Goal: Use online tool/utility: Utilize a website feature to perform a specific function

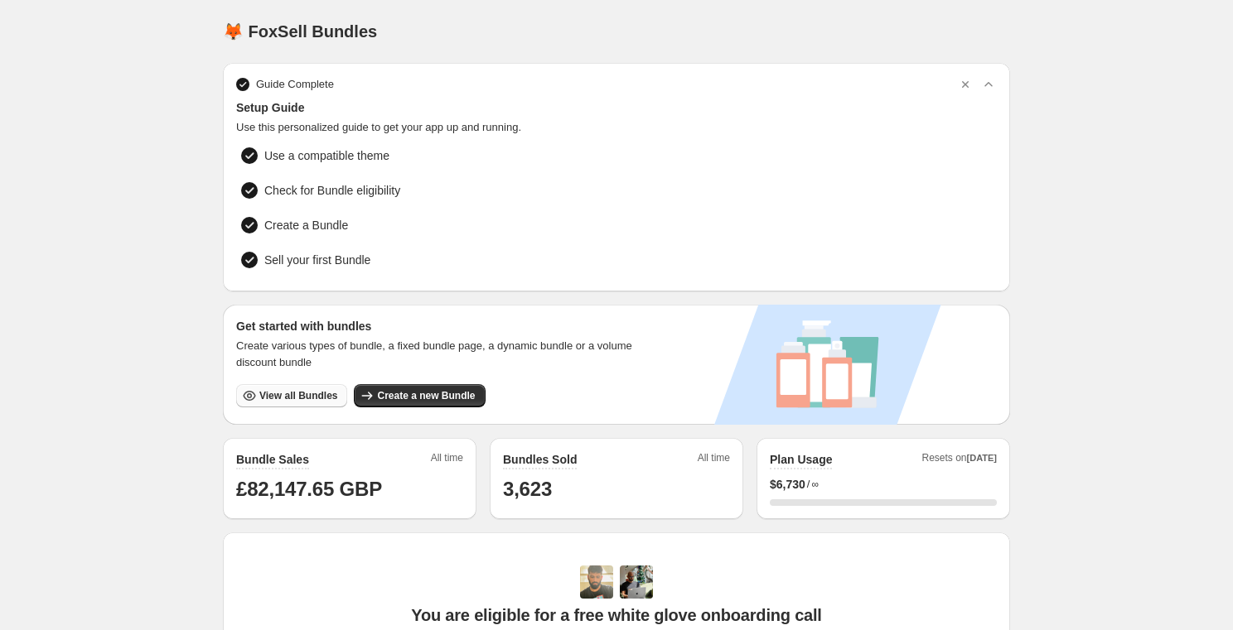
click at [276, 394] on span "View all Bundles" at bounding box center [298, 395] width 78 height 13
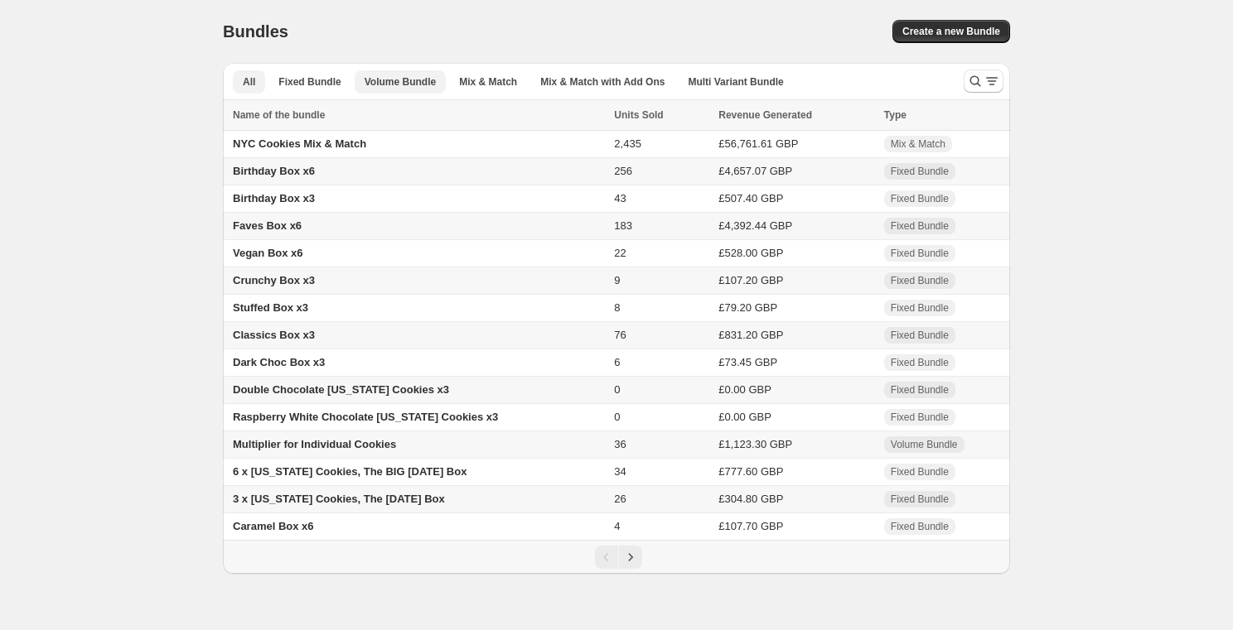
click at [378, 73] on button "Volume Bundle" at bounding box center [400, 81] width 91 height 23
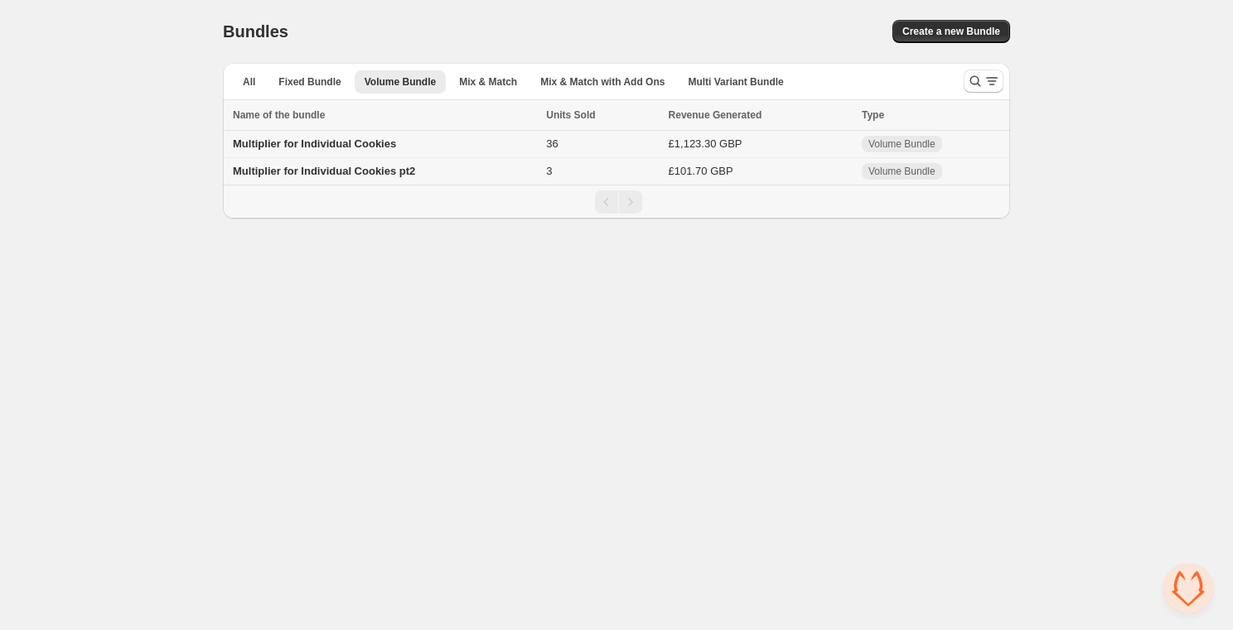
click at [336, 148] on span "Multiplier for Individual Cookies" at bounding box center [314, 144] width 163 height 12
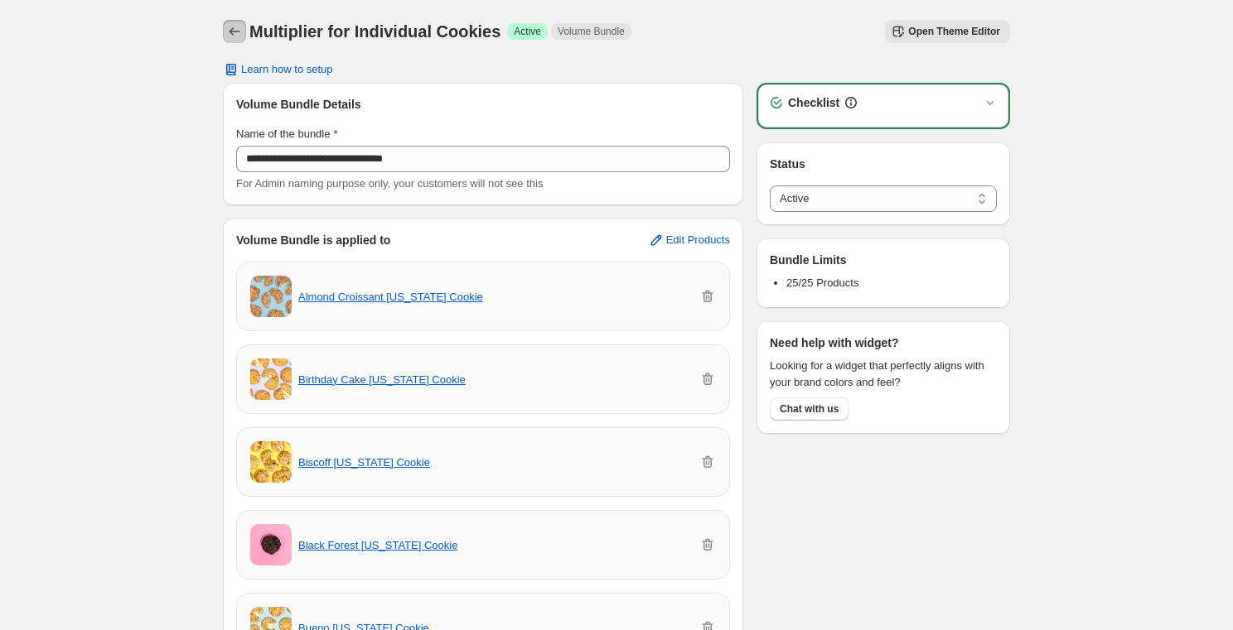
click at [238, 35] on icon "Back" at bounding box center [234, 31] width 17 height 17
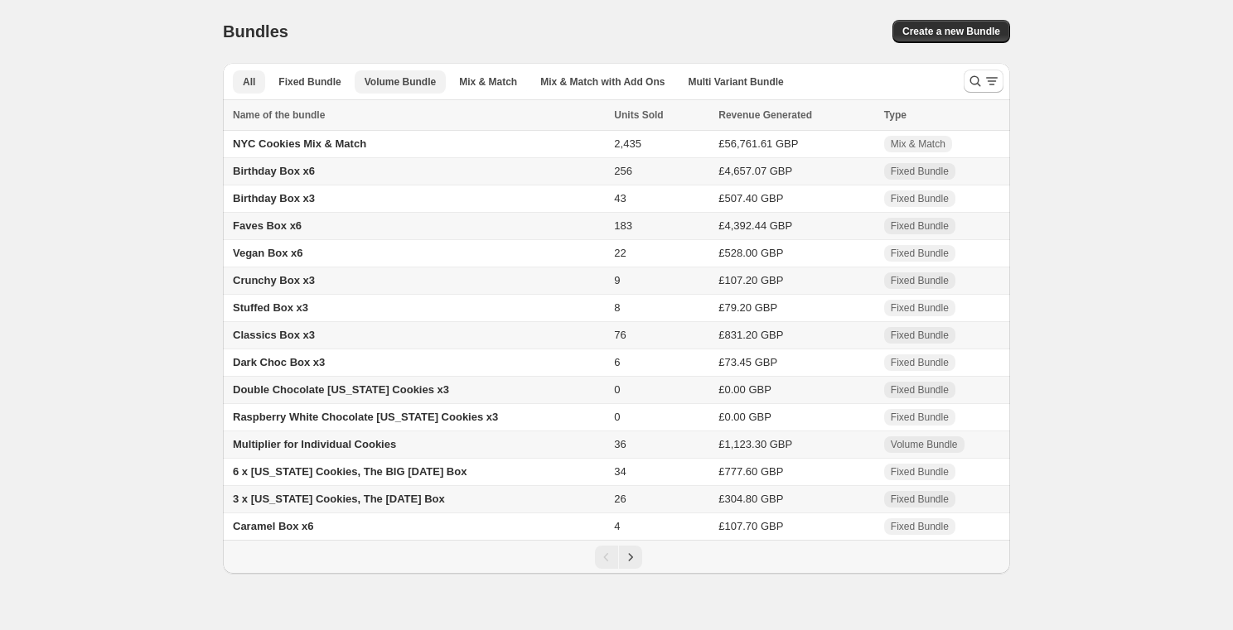
click at [393, 81] on span "Volume Bundle" at bounding box center [400, 81] width 71 height 13
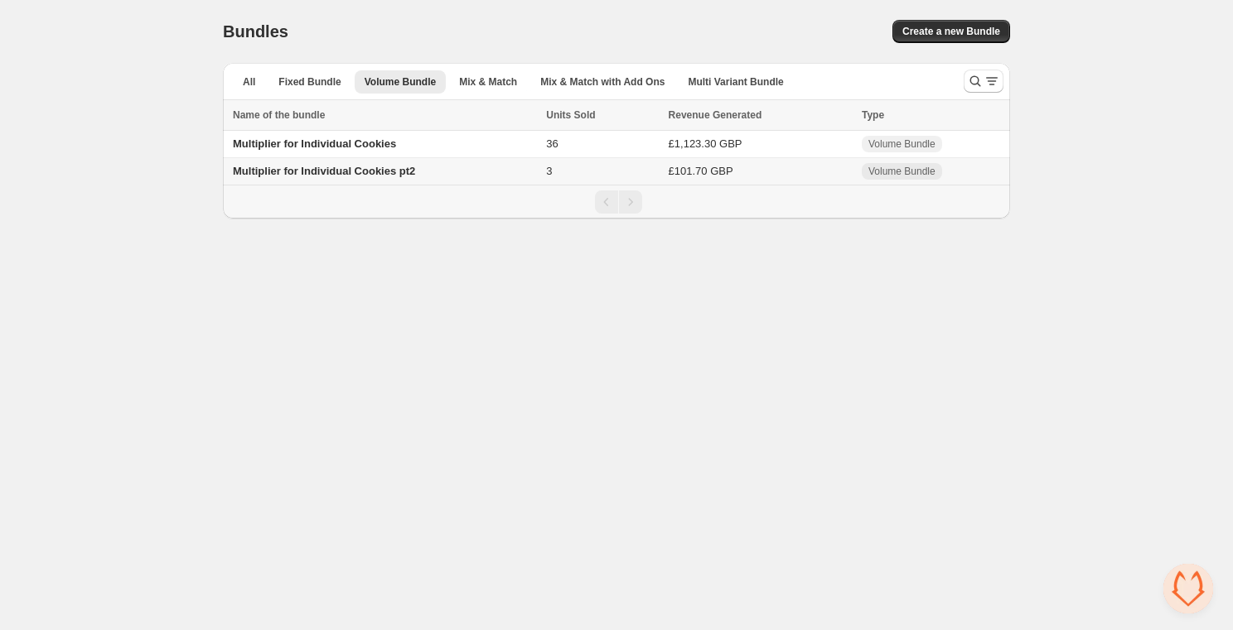
click at [342, 174] on span "Multiplier for Individual Cookies pt2" at bounding box center [324, 171] width 182 height 12
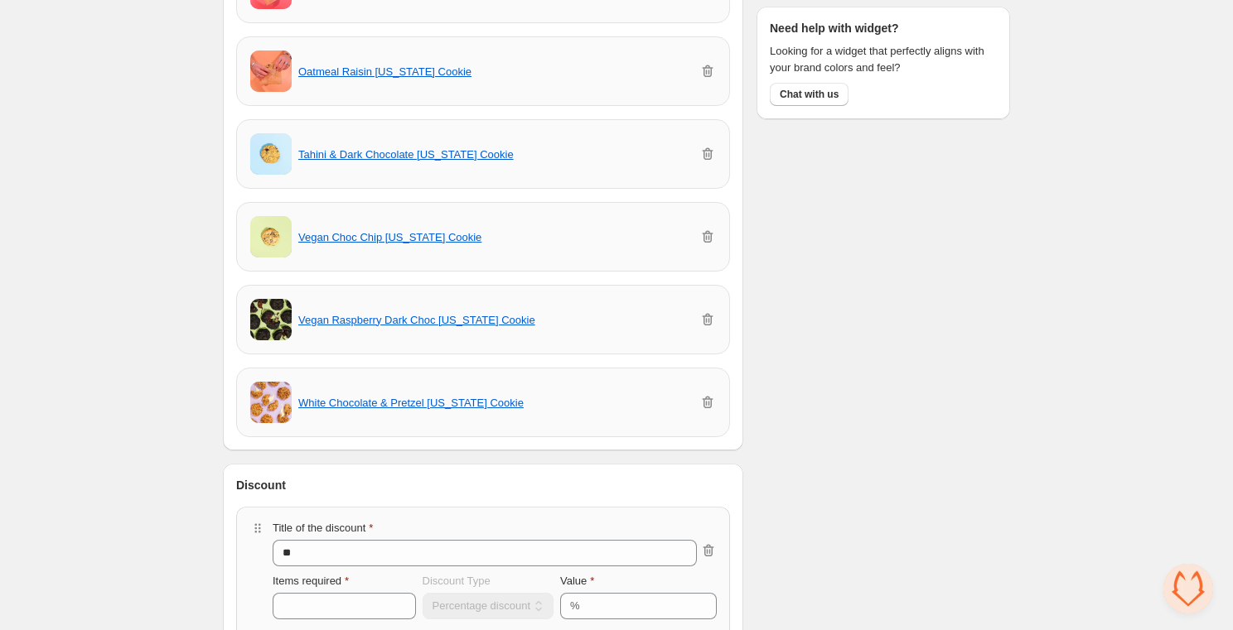
scroll to position [321, 0]
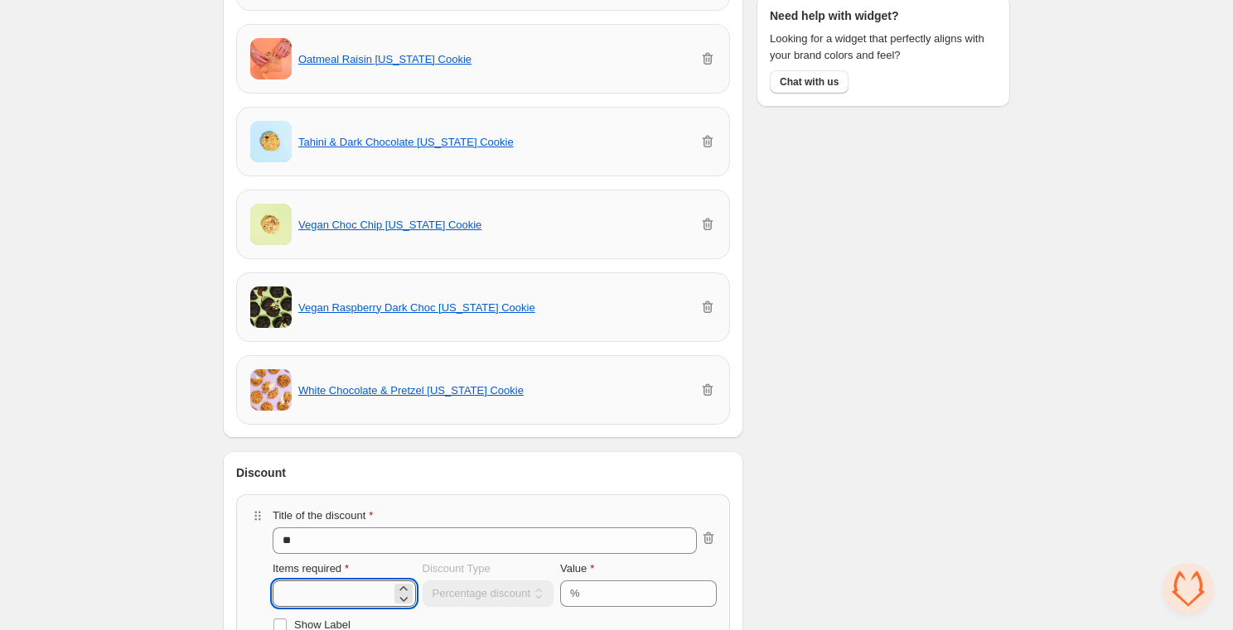
click at [297, 596] on input "*" at bounding box center [332, 594] width 118 height 27
type input "*"
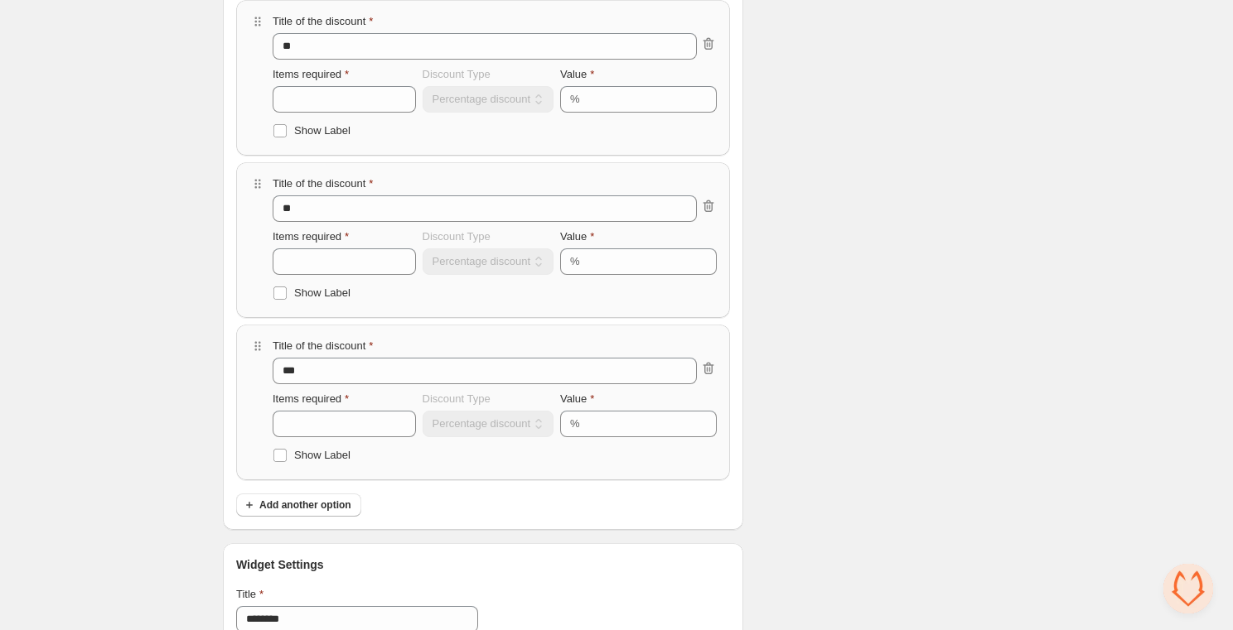
scroll to position [813, 0]
